Goal: Task Accomplishment & Management: Manage account settings

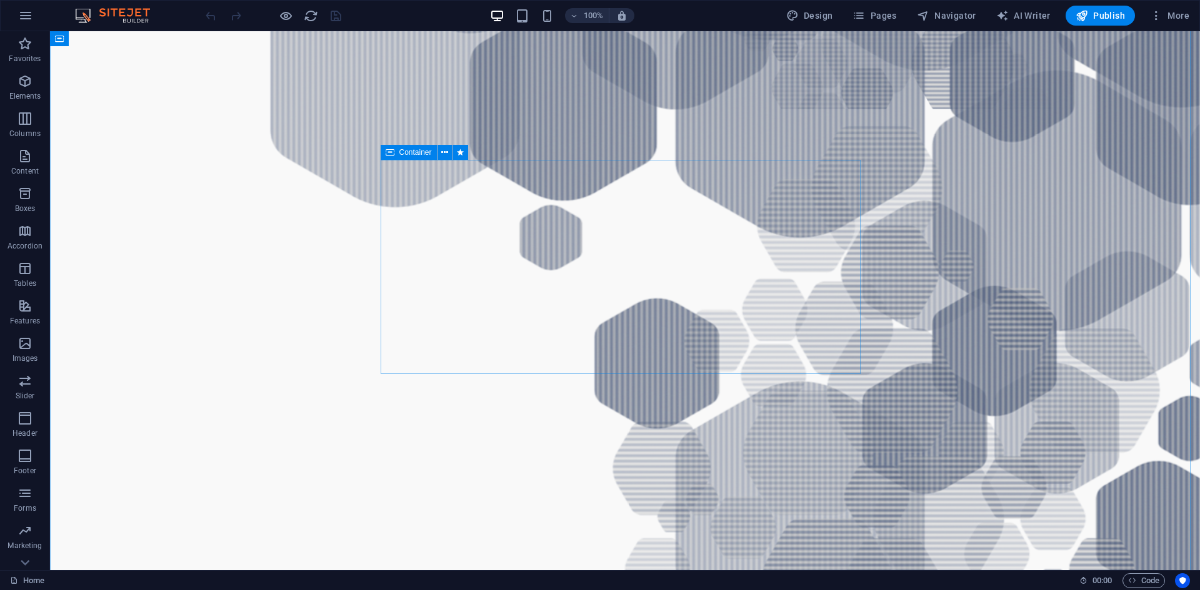
scroll to position [1187, 0]
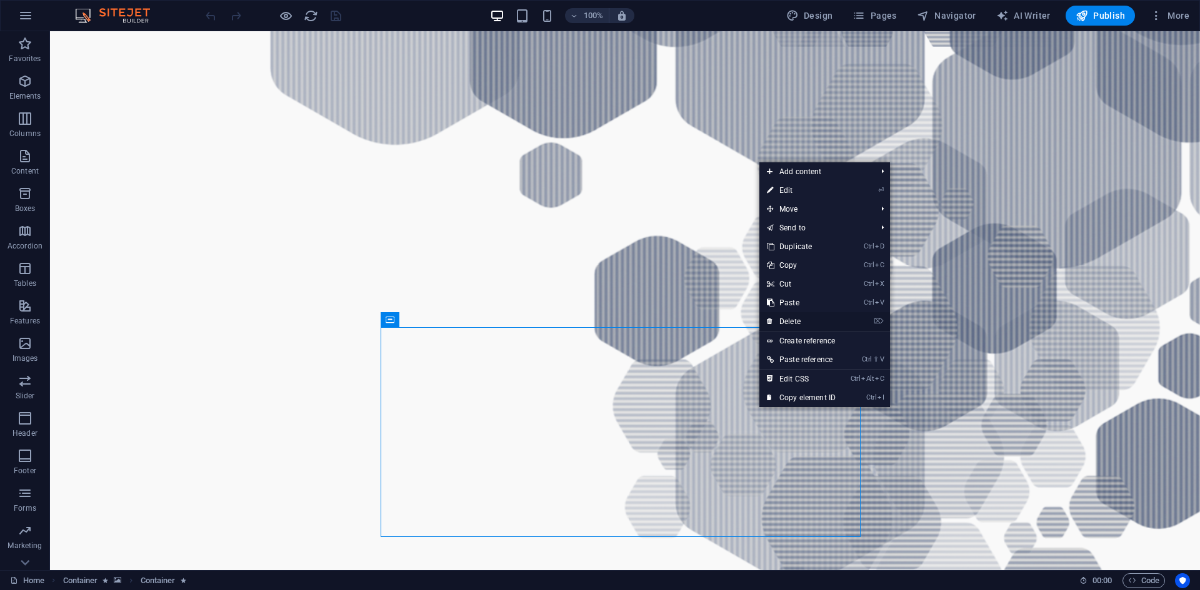
click at [800, 319] on link "⌦ Delete" at bounding box center [801, 321] width 84 height 19
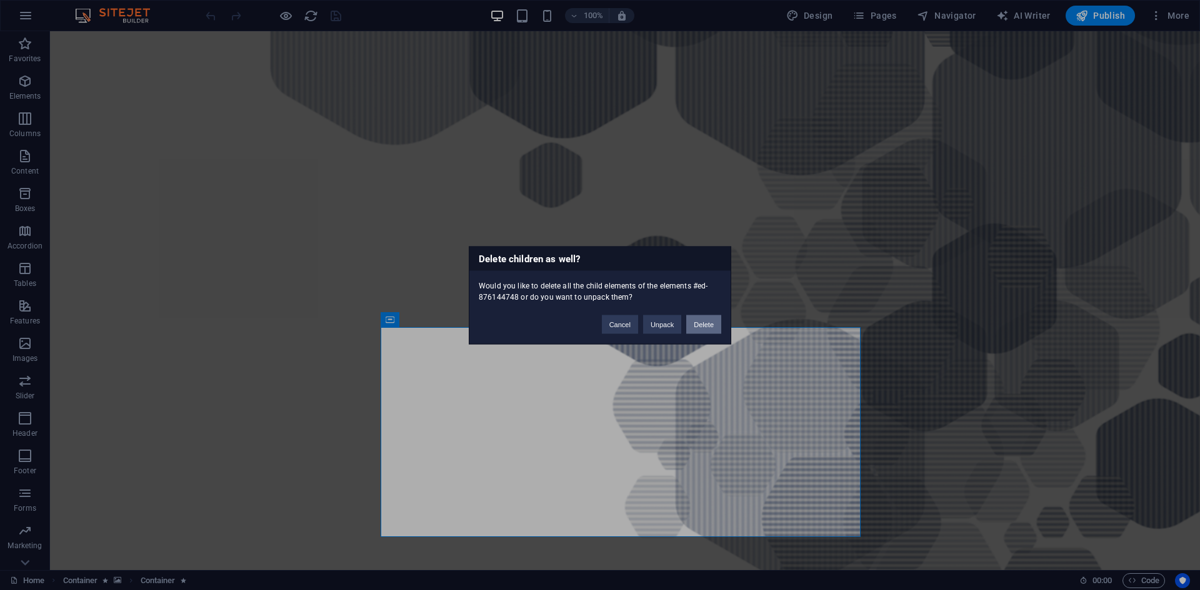
click at [698, 324] on button "Delete" at bounding box center [703, 324] width 35 height 19
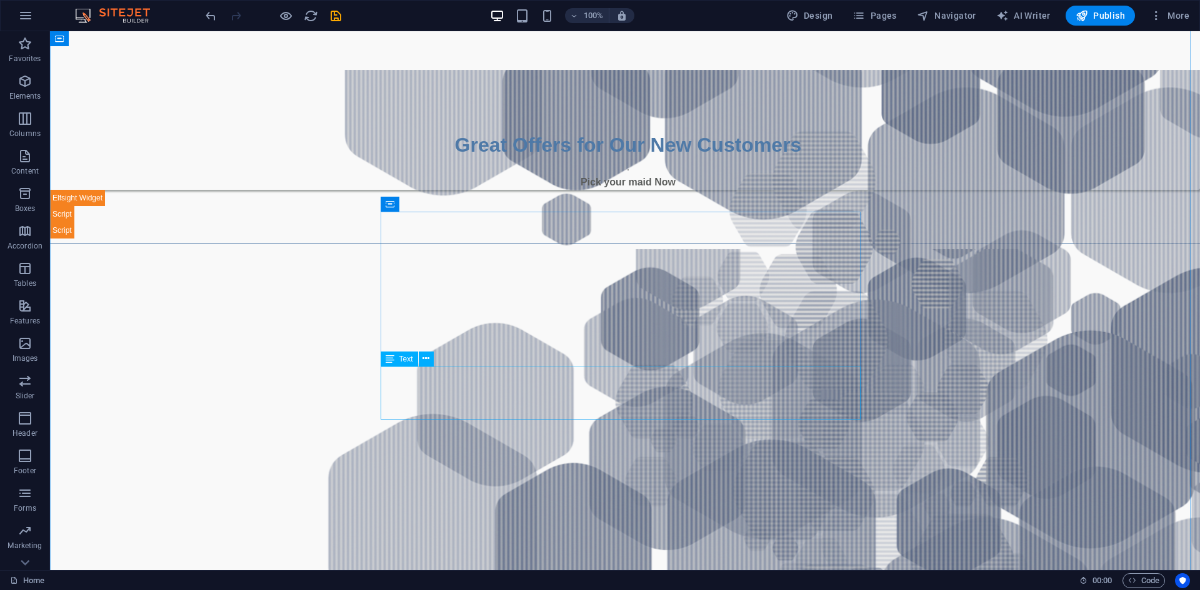
scroll to position [500, 0]
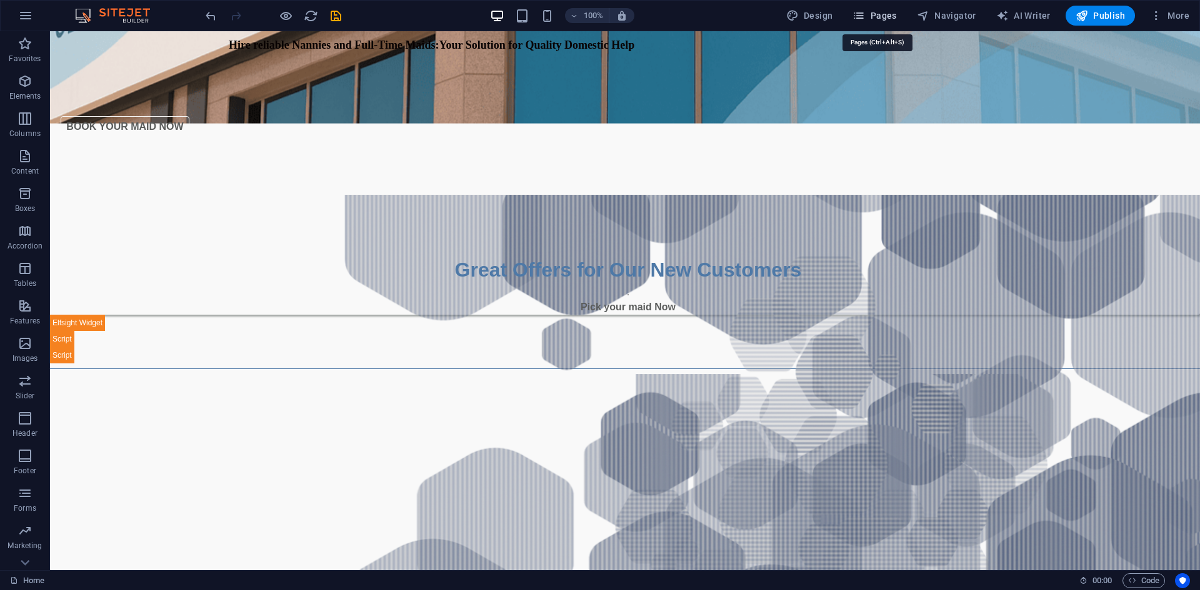
click at [900, 17] on button "Pages" at bounding box center [874, 16] width 54 height 20
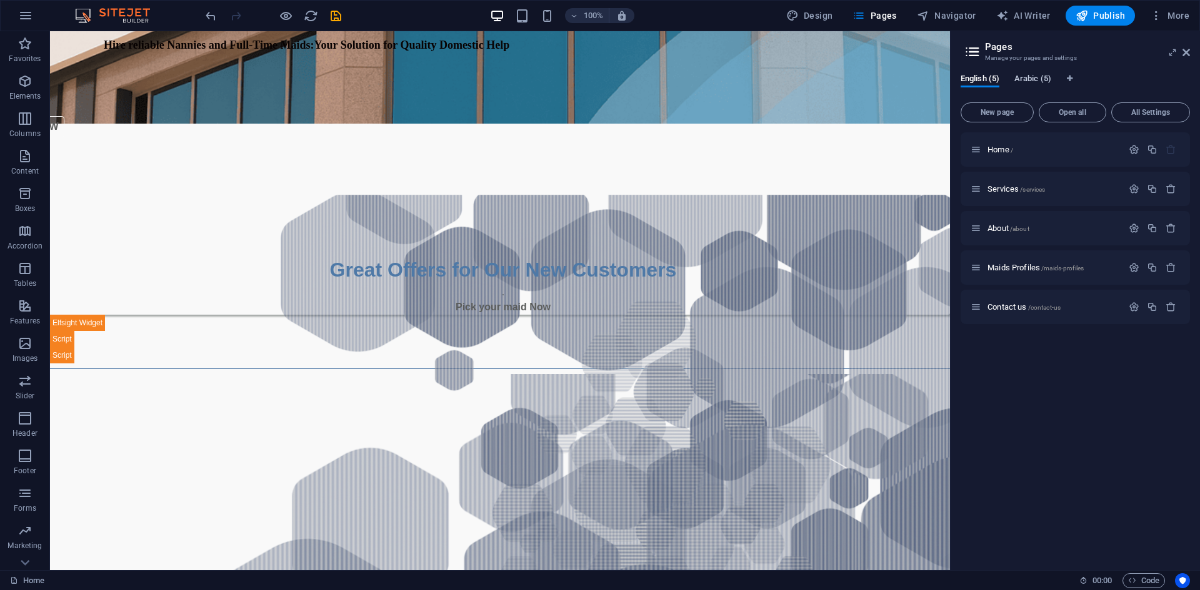
click at [1031, 75] on span "Arabic (5)" at bounding box center [1032, 79] width 37 height 17
click at [1003, 149] on span "Home /" at bounding box center [1000, 149] width 26 height 9
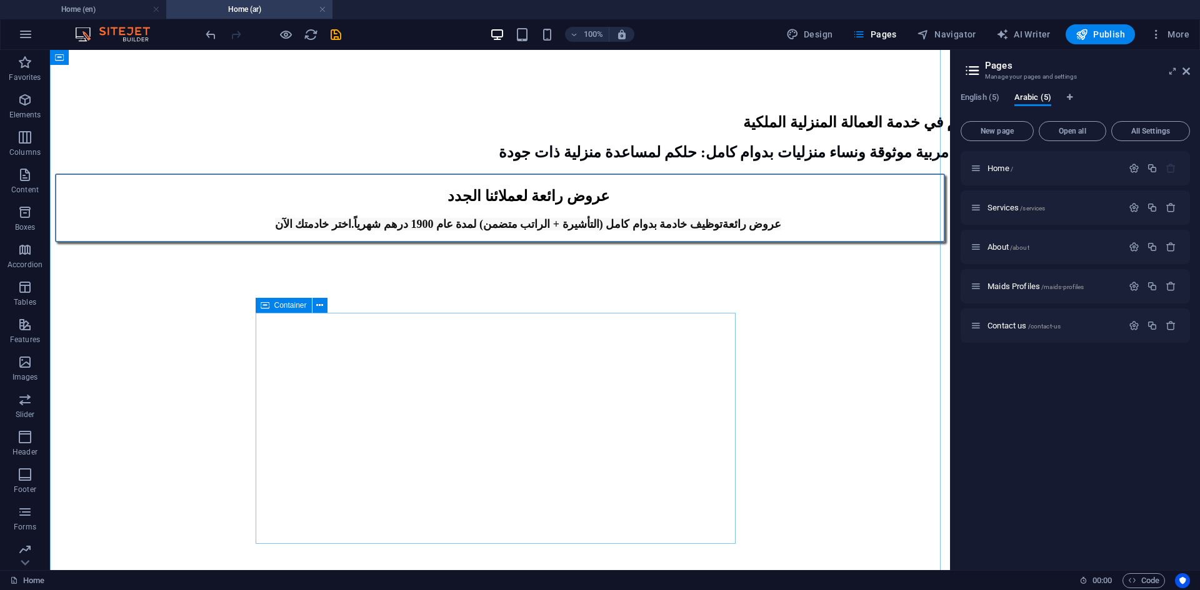
scroll to position [1312, 0]
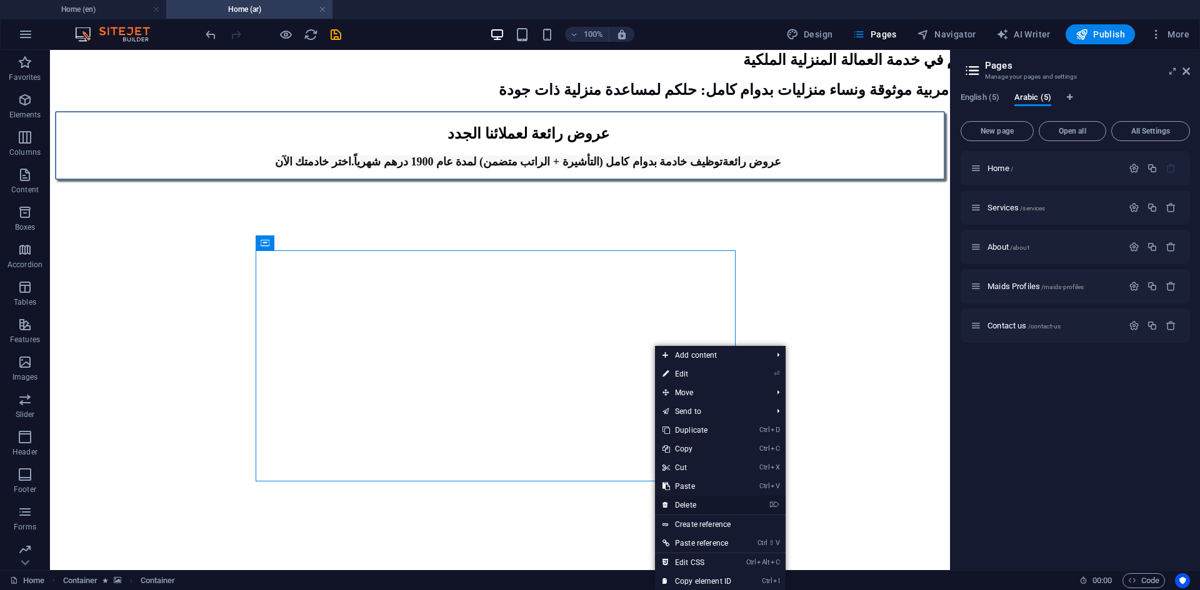
click at [727, 505] on link "⌦ Delete" at bounding box center [697, 505] width 84 height 19
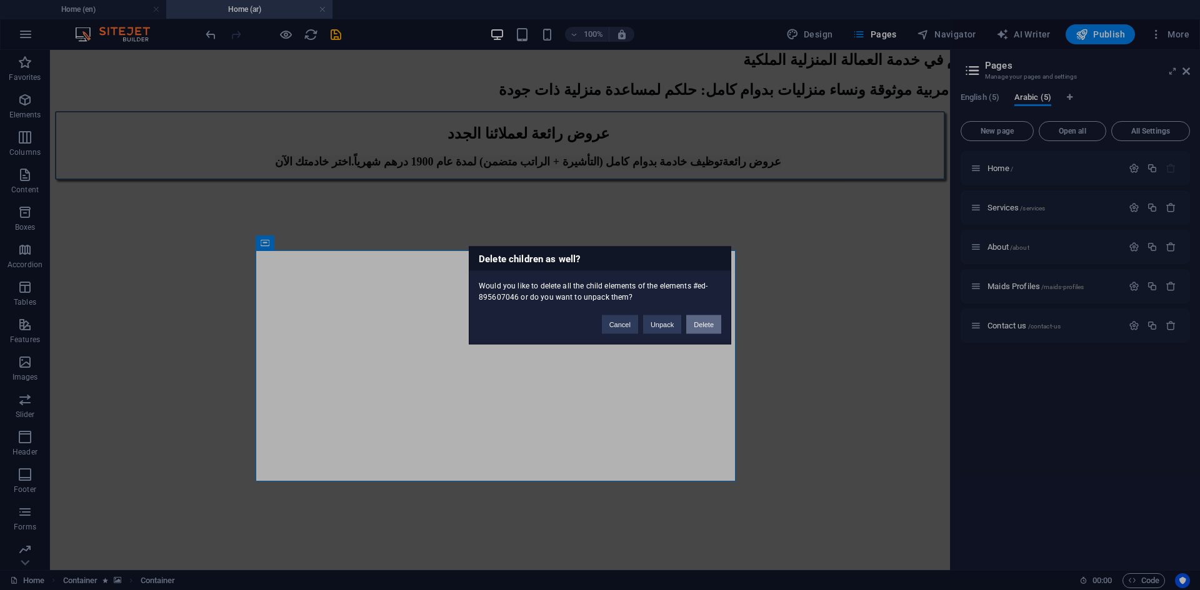
click at [703, 327] on button "Delete" at bounding box center [703, 324] width 35 height 19
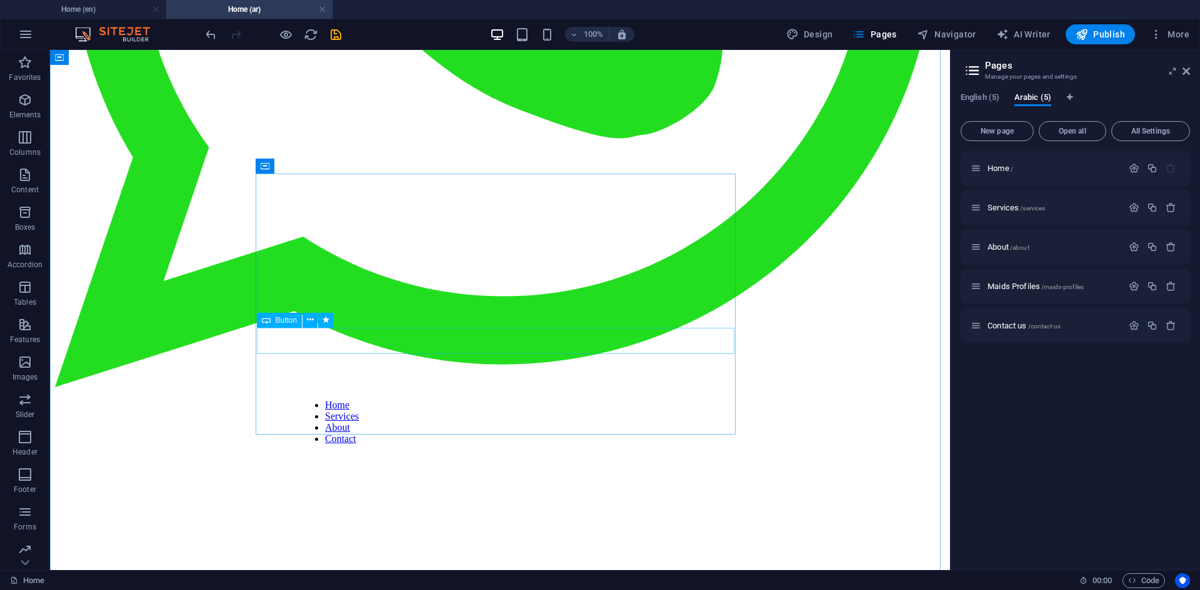
scroll to position [500, 0]
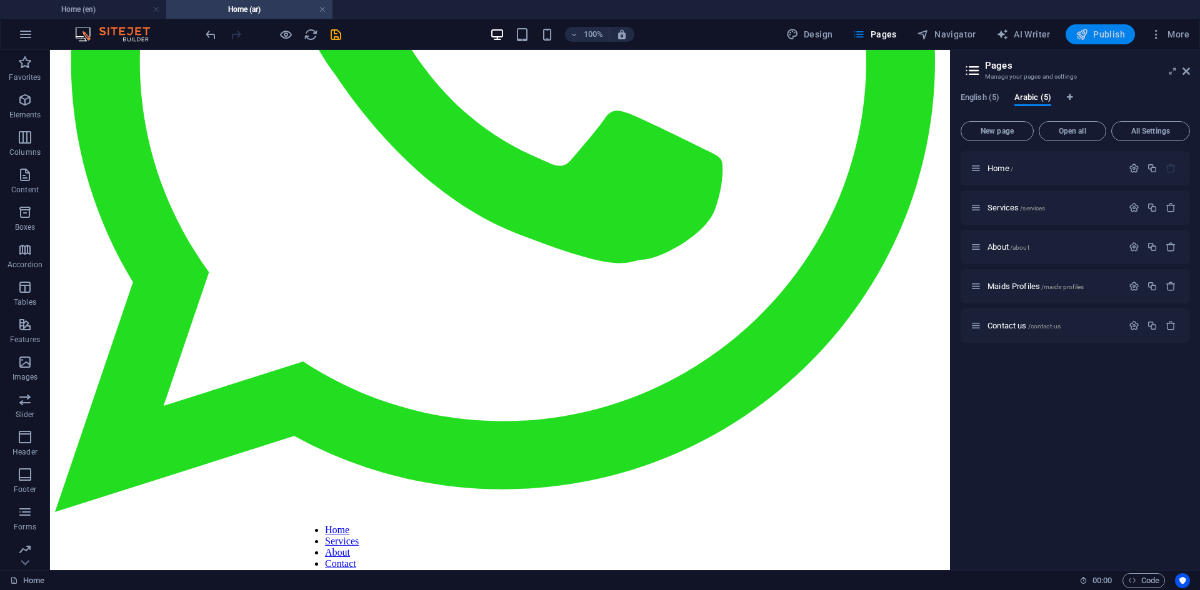
click at [1100, 34] on span "Publish" at bounding box center [1099, 34] width 49 height 12
